Goal: Task Accomplishment & Management: Use online tool/utility

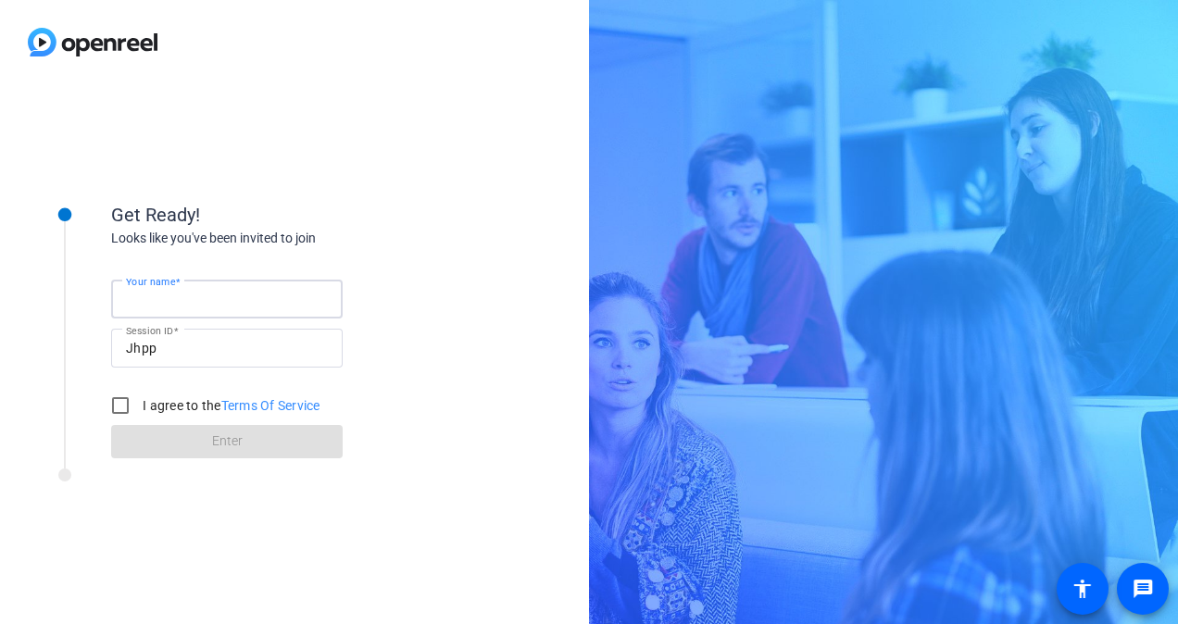
click at [274, 293] on input "Your name" at bounding box center [227, 299] width 202 height 22
type input "[PERSON_NAME]"
click at [129, 406] on input "I agree to the Terms Of Service" at bounding box center [120, 405] width 37 height 37
checkbox input "true"
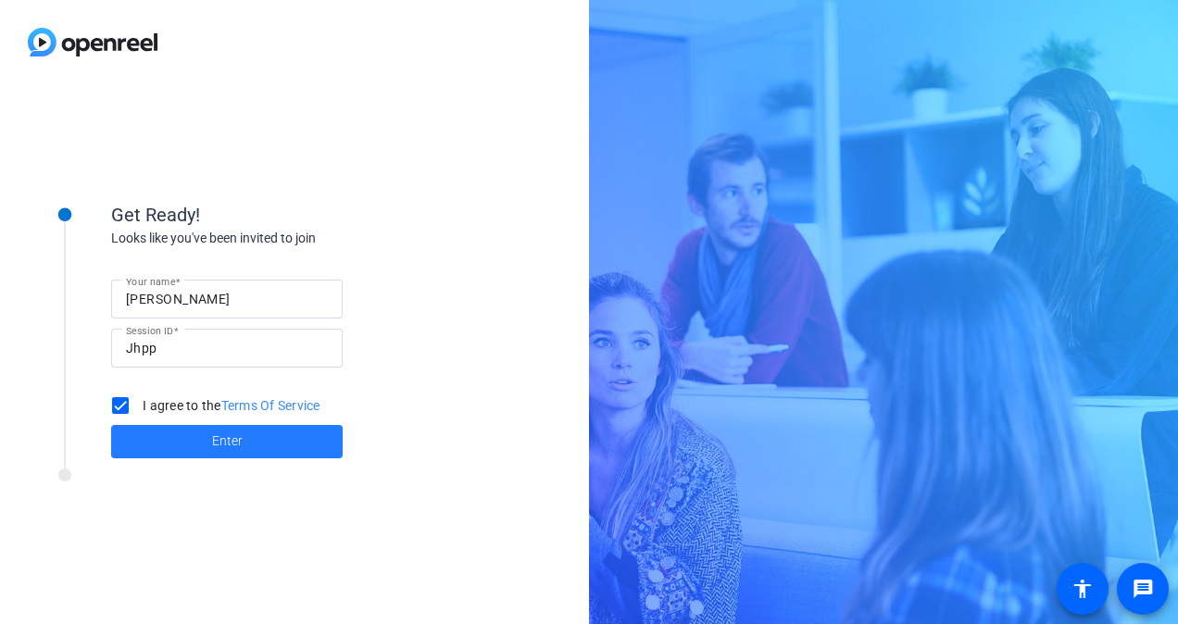
click at [184, 442] on span at bounding box center [227, 442] width 232 height 44
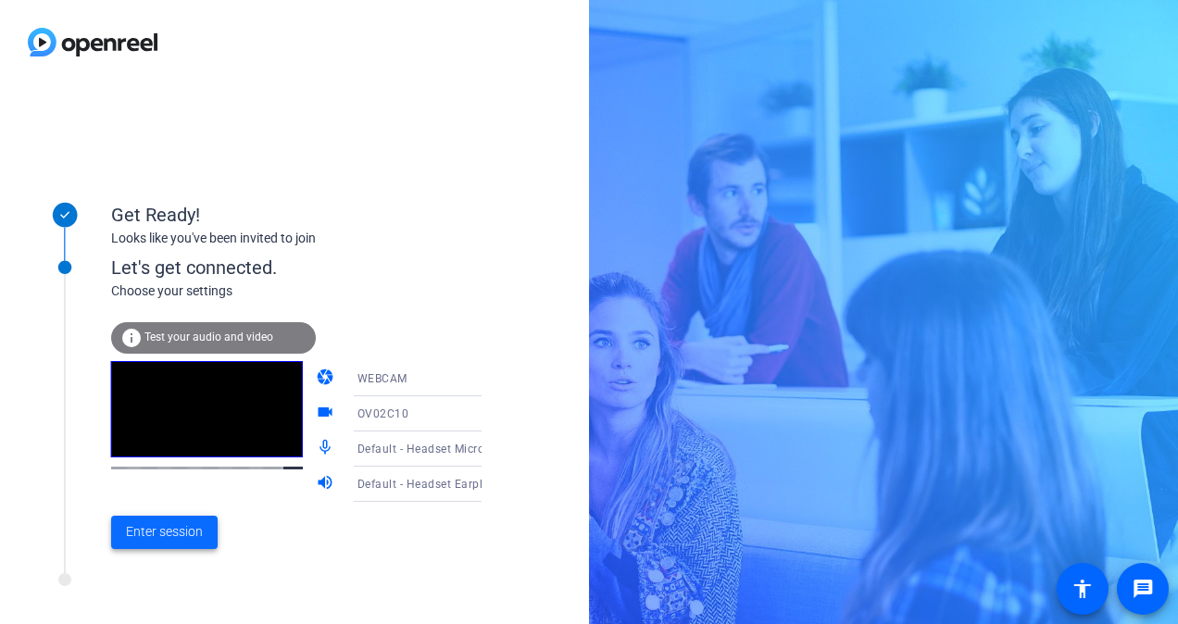
click at [164, 545] on span at bounding box center [164, 532] width 106 height 44
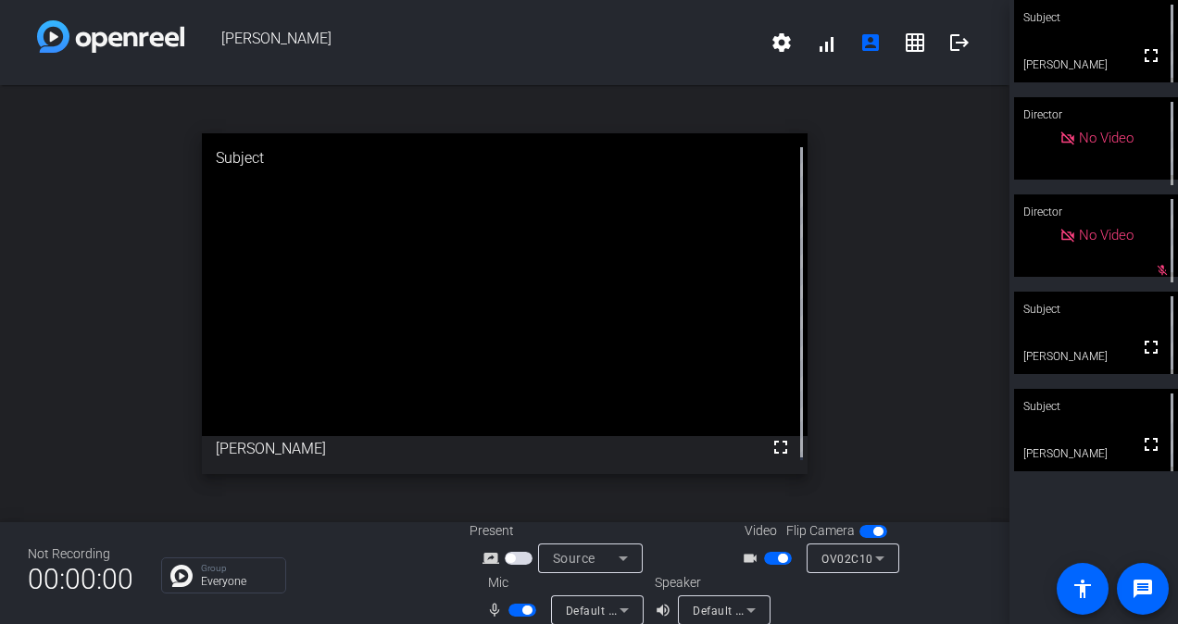
click at [508, 607] on span "button" at bounding box center [522, 610] width 28 height 13
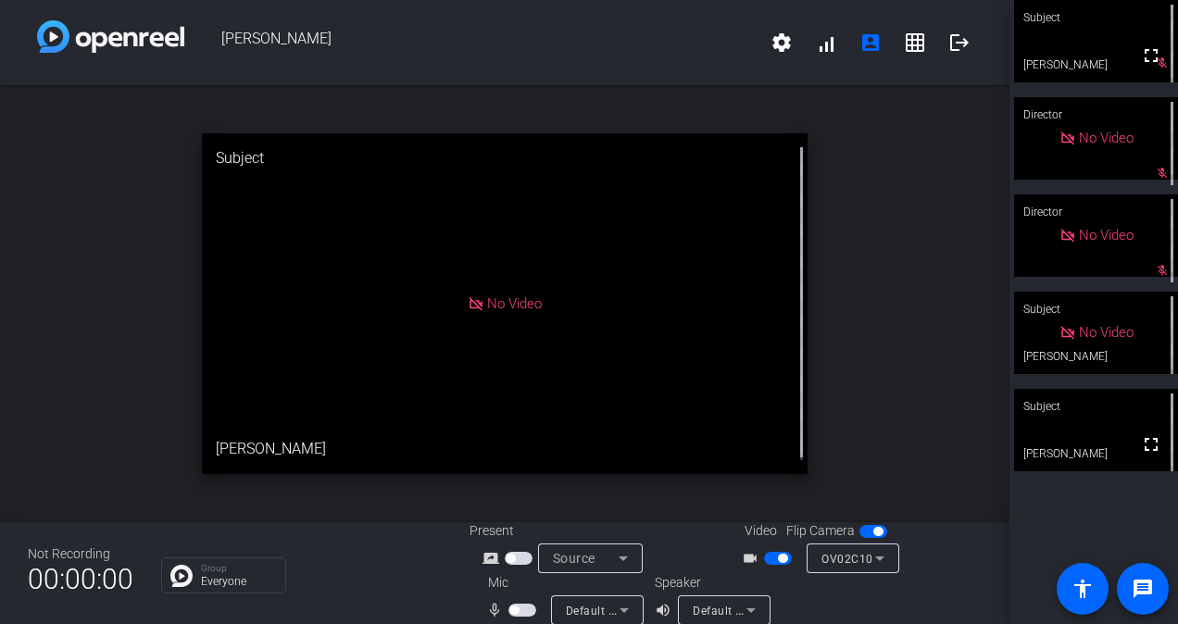
click at [520, 609] on span "button" at bounding box center [522, 610] width 28 height 13
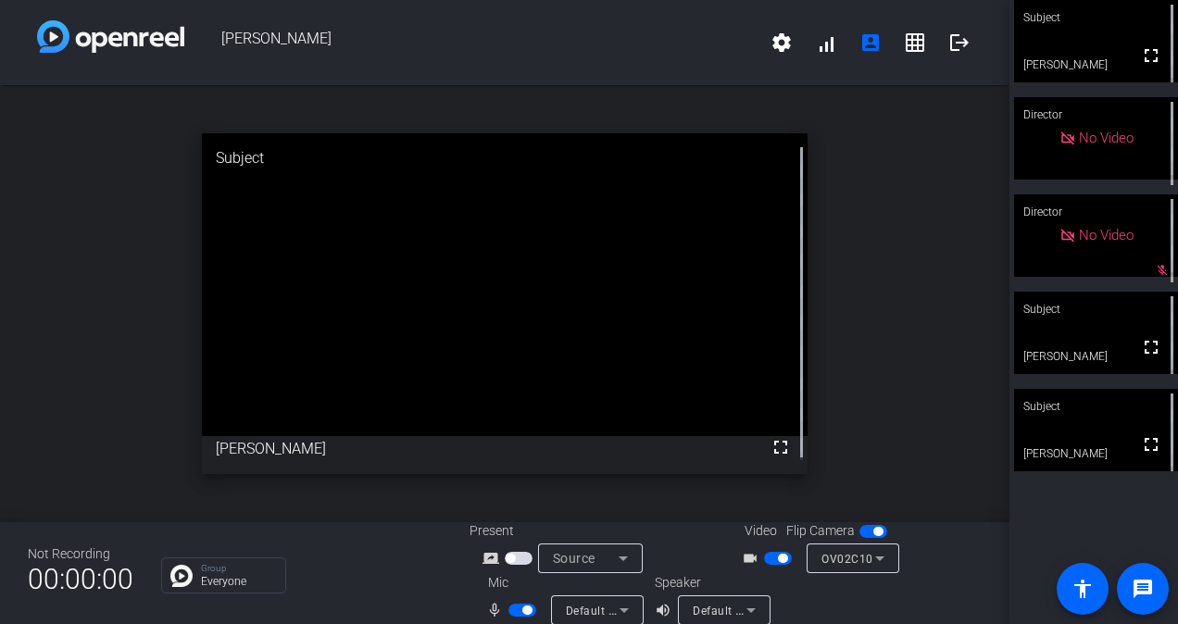
click at [518, 607] on span "button" at bounding box center [522, 610] width 28 height 13
click at [523, 617] on mat-slide-toggle at bounding box center [523, 609] width 31 height 19
click at [522, 610] on span "button" at bounding box center [522, 610] width 28 height 13
click at [949, 44] on mat-icon "logout" at bounding box center [959, 42] width 22 height 22
